Goal: Find specific page/section: Find specific page/section

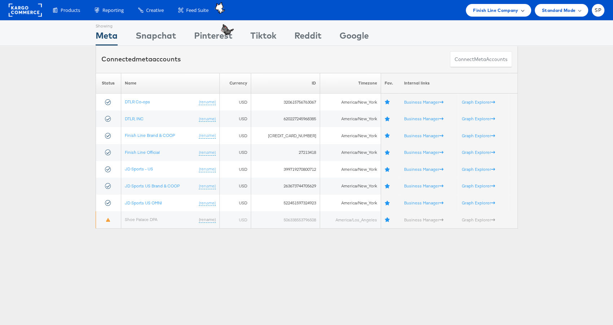
click at [491, 12] on span "Finish Line Company" at bounding box center [495, 10] width 45 height 8
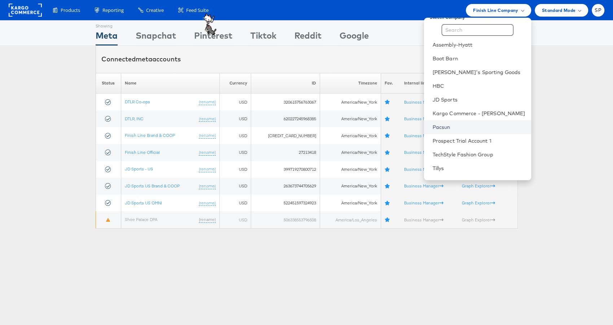
click at [460, 126] on link "Pacsun" at bounding box center [479, 126] width 93 height 7
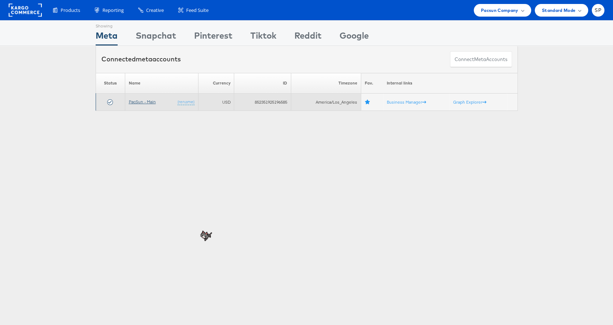
click at [133, 101] on link "PacSun - Main" at bounding box center [142, 101] width 27 height 5
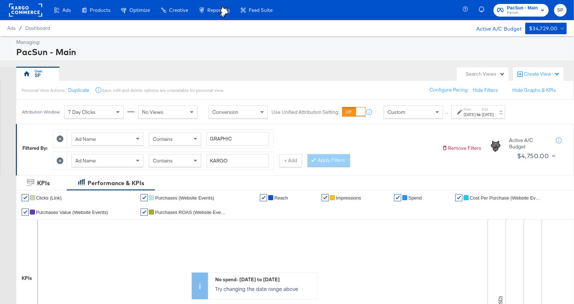
click at [59, 138] on icon at bounding box center [60, 139] width 7 height 7
type input "KARGO"
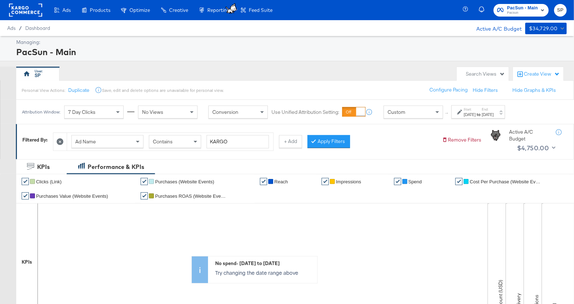
click at [470, 115] on div "May 1st 2025" at bounding box center [470, 115] width 12 height 6
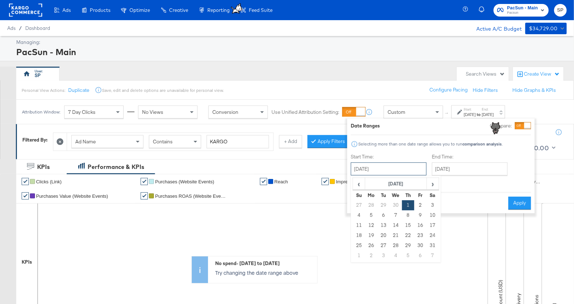
click at [379, 173] on input "May 1st 2025" at bounding box center [389, 169] width 76 height 13
click at [432, 183] on span "›" at bounding box center [433, 184] width 11 height 11
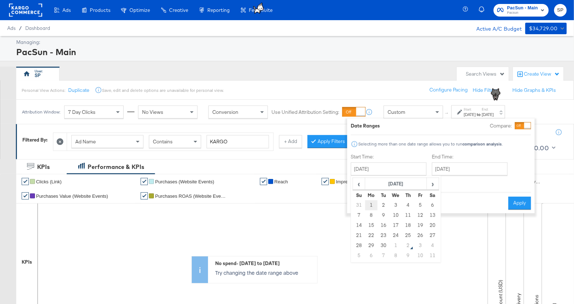
click at [372, 205] on td "1" at bounding box center [371, 206] width 12 height 10
type input "September 1st 2025"
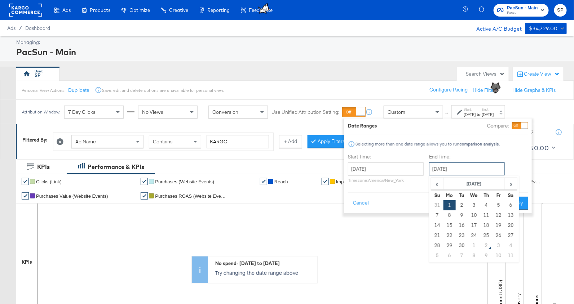
click at [458, 168] on input "September 1st 2025" at bounding box center [467, 169] width 76 height 13
click at [460, 244] on td "30" at bounding box center [462, 246] width 12 height 10
type input "September 30th 2025"
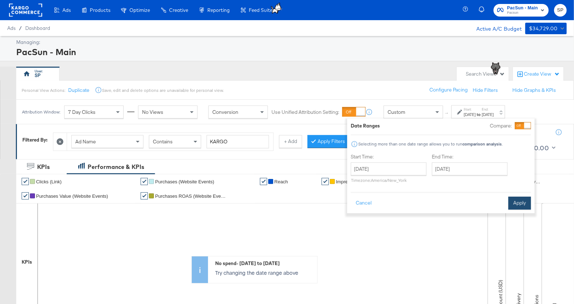
click at [518, 203] on button "Apply" at bounding box center [520, 203] width 23 height 13
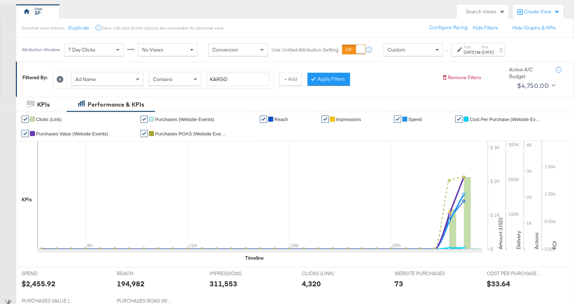
scroll to position [56, 0]
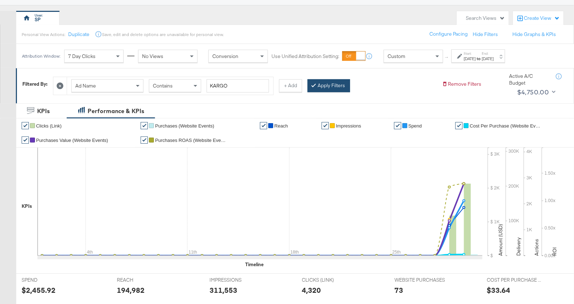
click at [329, 86] on button "Apply Filters" at bounding box center [329, 85] width 43 height 13
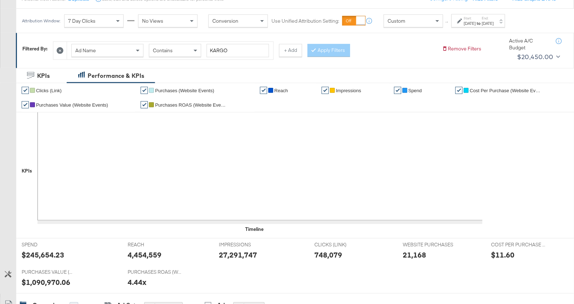
scroll to position [85, 0]
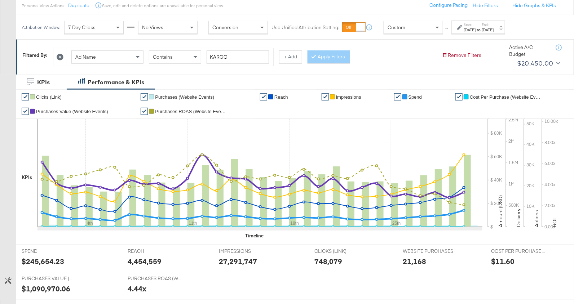
click at [58, 57] on icon at bounding box center [60, 57] width 7 height 7
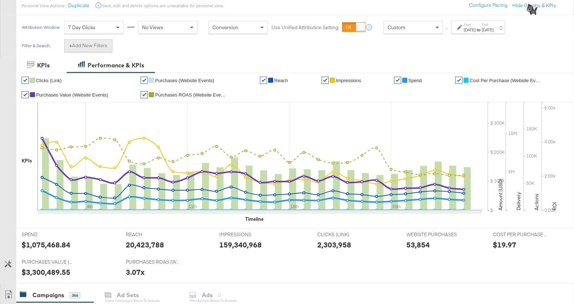
click at [76, 43] on button "+ Add New Filters" at bounding box center [88, 45] width 48 height 13
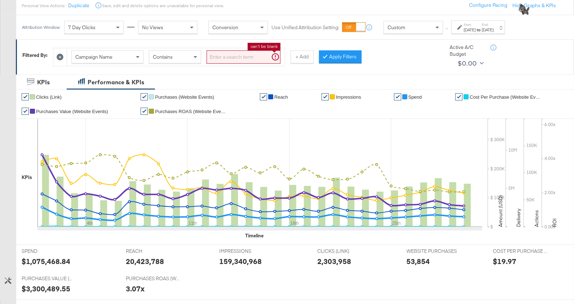
click at [214, 52] on input "search" at bounding box center [244, 57] width 74 height 13
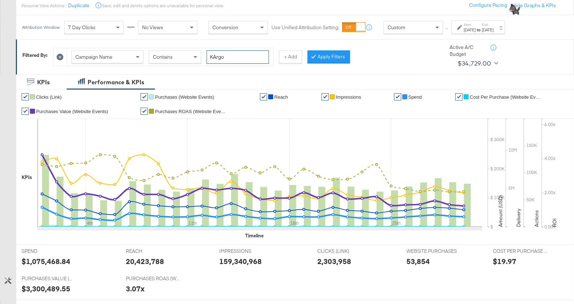
type input "KArgo"
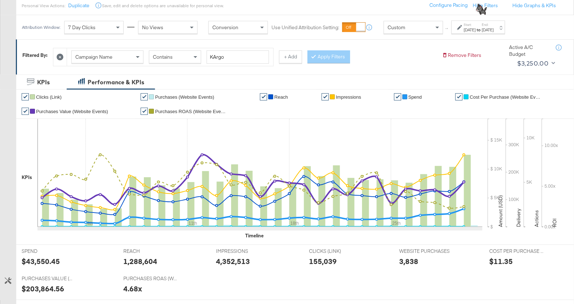
click at [57, 56] on div at bounding box center [60, 57] width 14 height 18
click at [281, 58] on button "+ Add" at bounding box center [290, 57] width 23 height 13
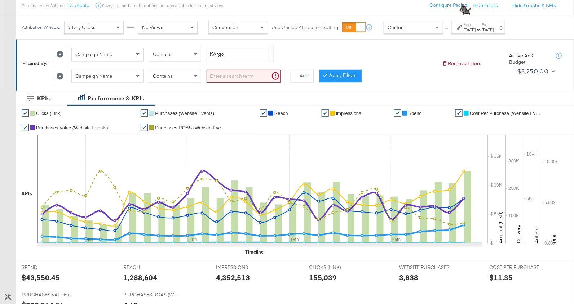
click at [105, 76] on span "Campaign Name" at bounding box center [93, 76] width 37 height 6
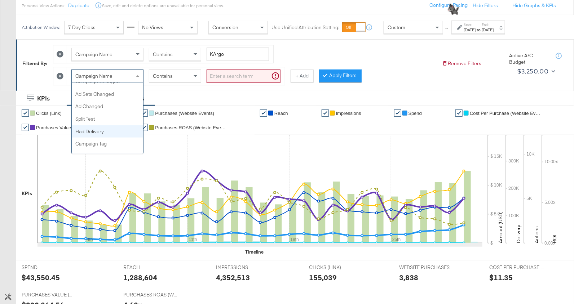
scroll to position [208, 0]
type input "s"
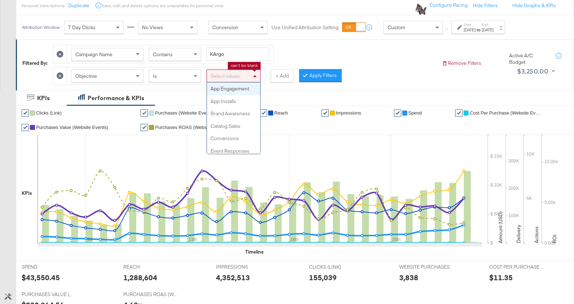
click at [236, 75] on div "Select values" at bounding box center [233, 76] width 53 height 12
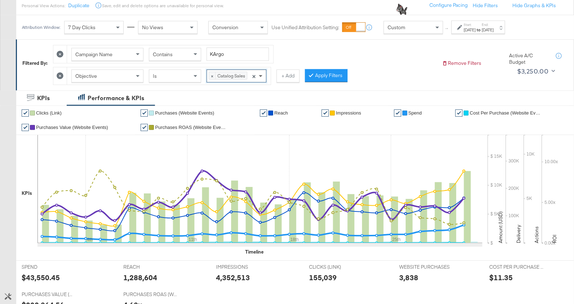
click at [261, 76] on span at bounding box center [261, 76] width 9 height 12
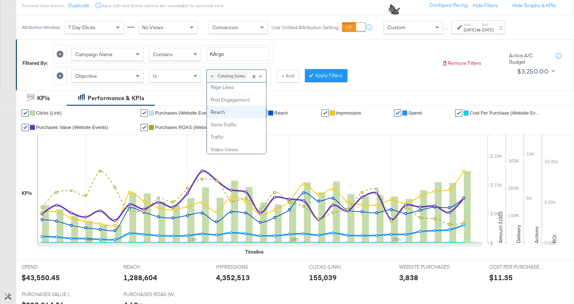
scroll to position [178, 0]
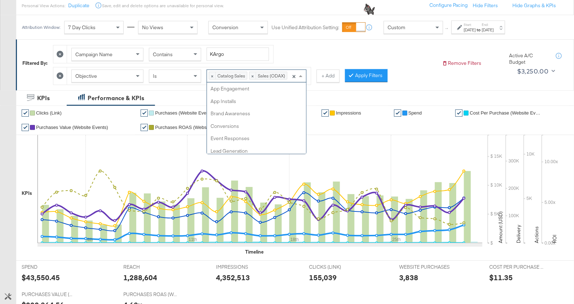
click at [301, 76] on span at bounding box center [301, 76] width 9 height 12
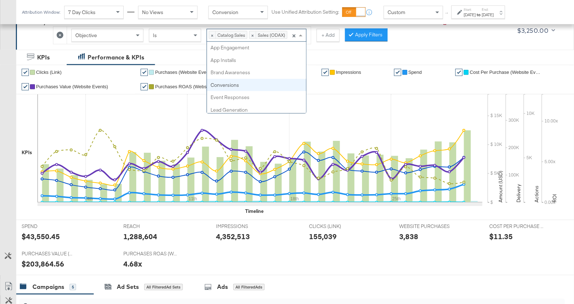
scroll to position [0, 0]
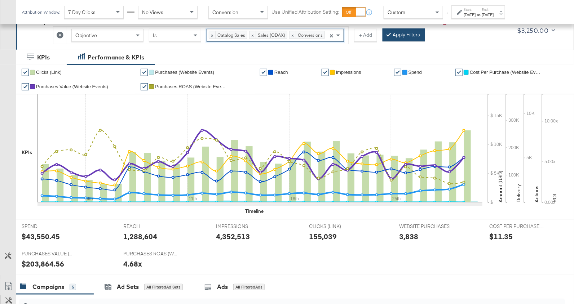
click at [407, 33] on button "Apply Filters" at bounding box center [404, 35] width 43 height 13
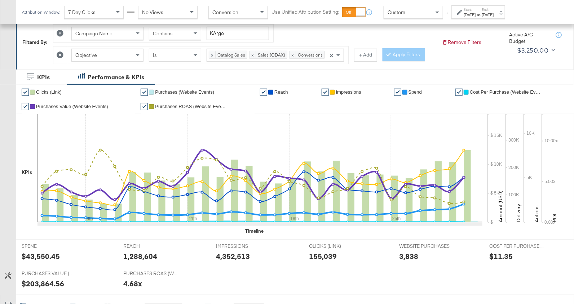
scroll to position [101, 0]
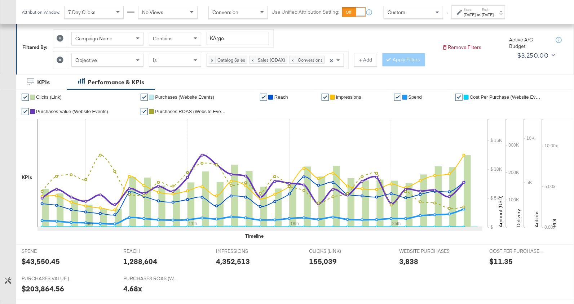
click at [163, 37] on span "Contains" at bounding box center [163, 38] width 20 height 6
click at [417, 54] on button "Apply Filters" at bounding box center [404, 59] width 43 height 13
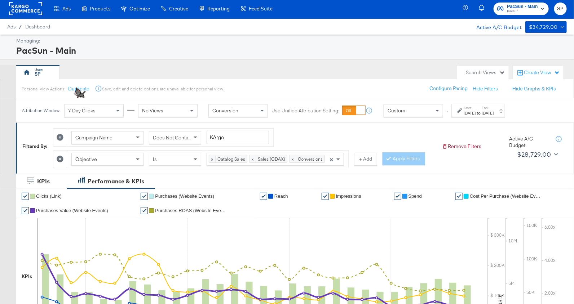
scroll to position [1, 0]
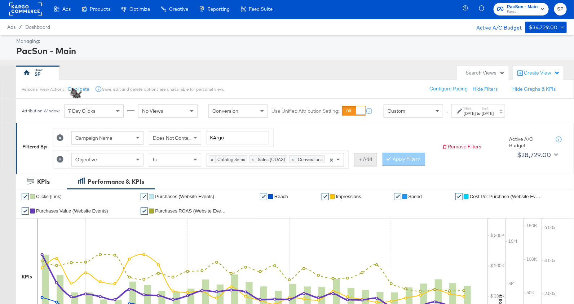
click at [362, 157] on button "+ Add" at bounding box center [365, 159] width 23 height 13
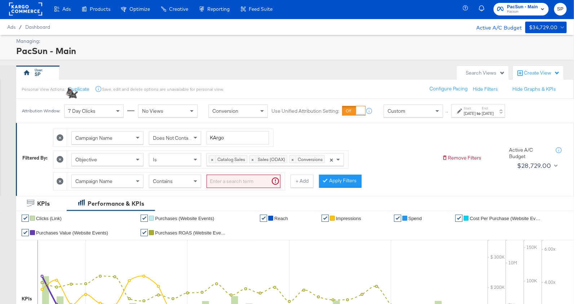
click at [117, 180] on div "Campaign Name" at bounding box center [107, 181] width 71 height 12
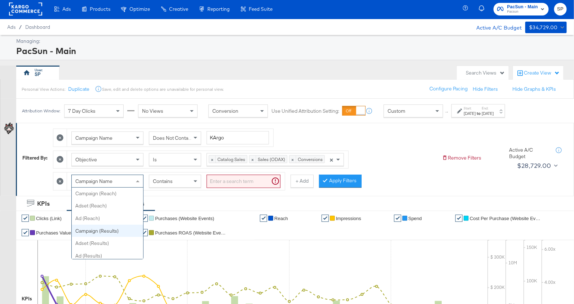
scroll to position [527, 0]
